Goal: Find specific page/section: Find specific page/section

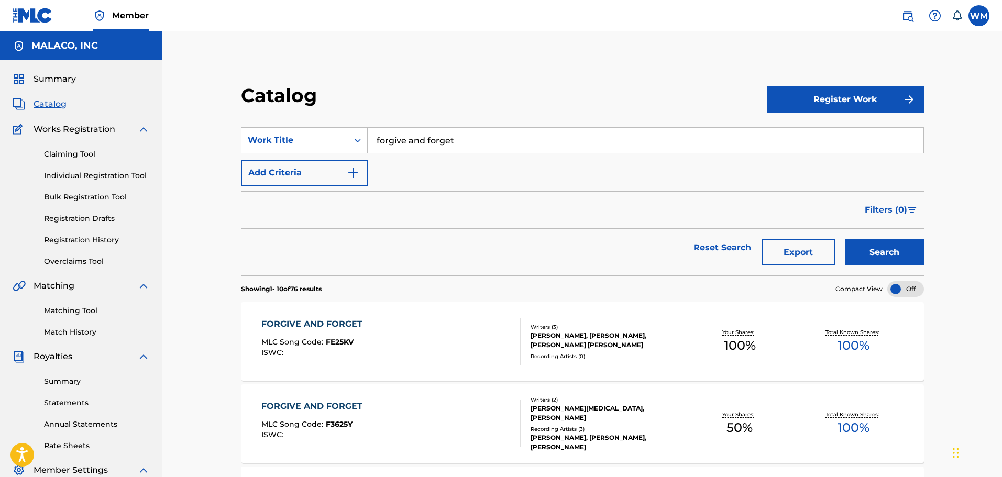
click at [493, 144] on input "forgive and forget" at bounding box center [646, 140] width 556 height 25
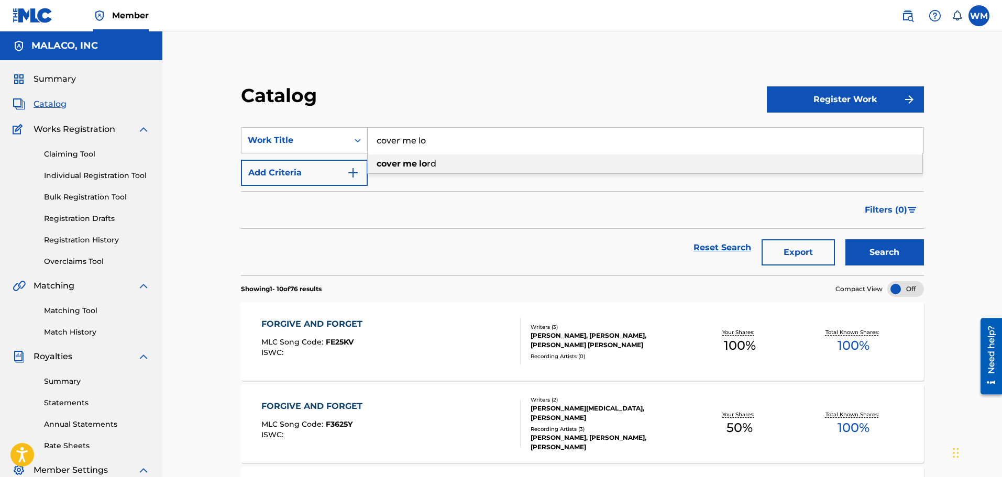
click at [419, 168] on strong "lo" at bounding box center [423, 164] width 8 height 10
type input "cover me lord"
click at [889, 259] on button "Search" at bounding box center [884, 252] width 79 height 26
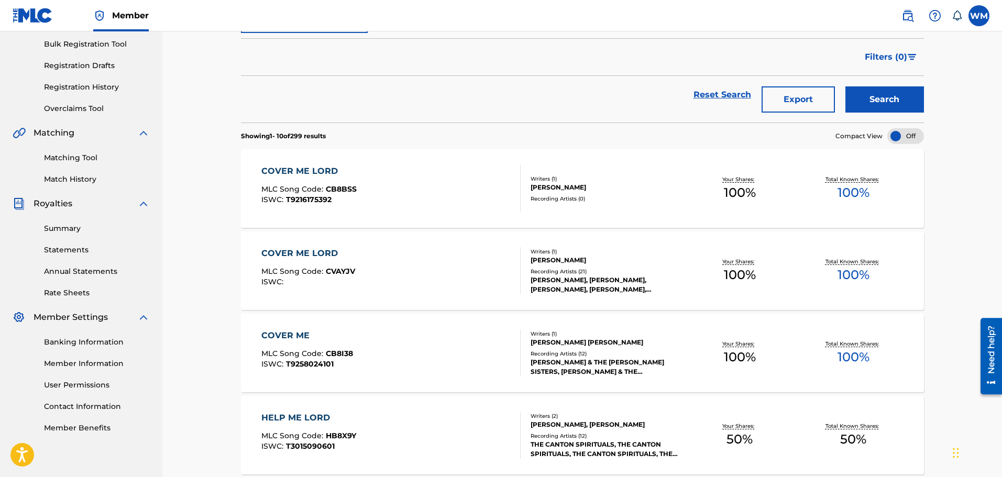
scroll to position [157, 0]
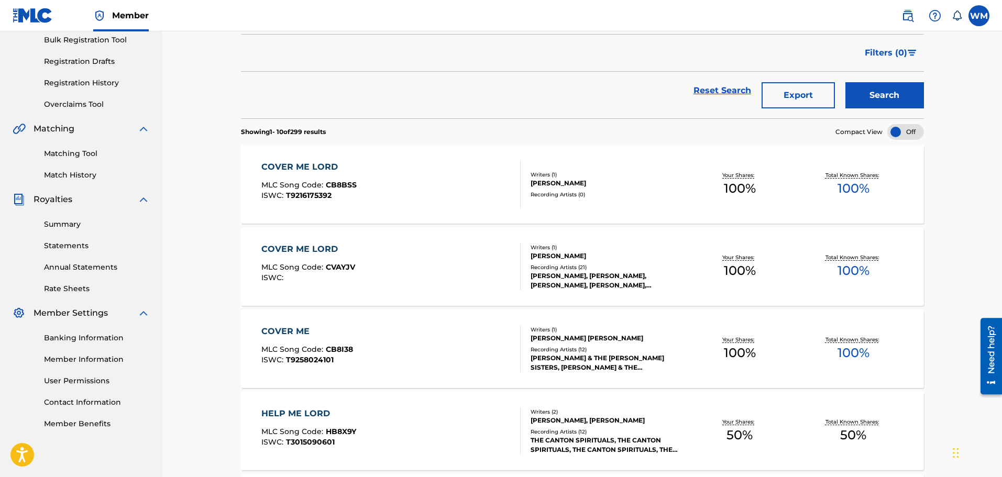
click at [421, 236] on div "COVER ME LORD MLC Song Code : CVAYJV ISWC : Writers ( 1 ) [PERSON_NAME] Recordi…" at bounding box center [582, 266] width 683 height 79
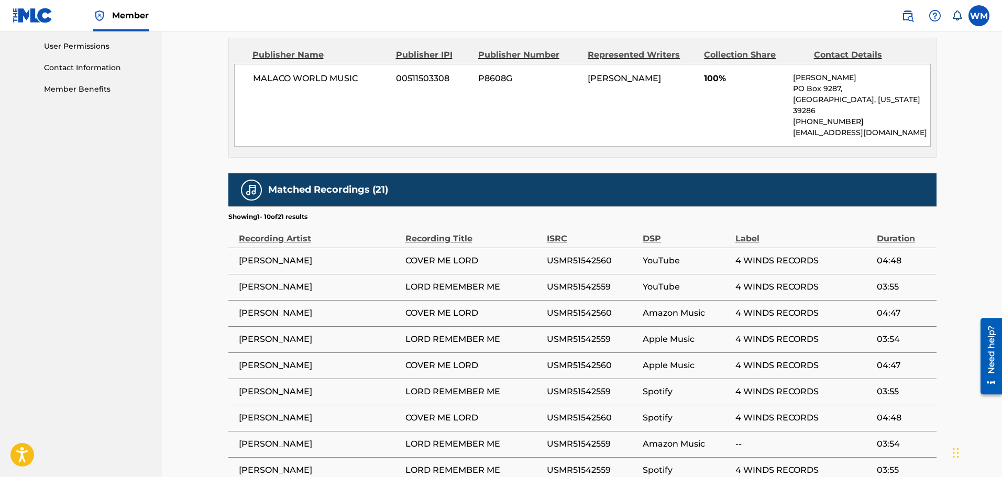
scroll to position [524, 0]
